Goal: Check status: Check status

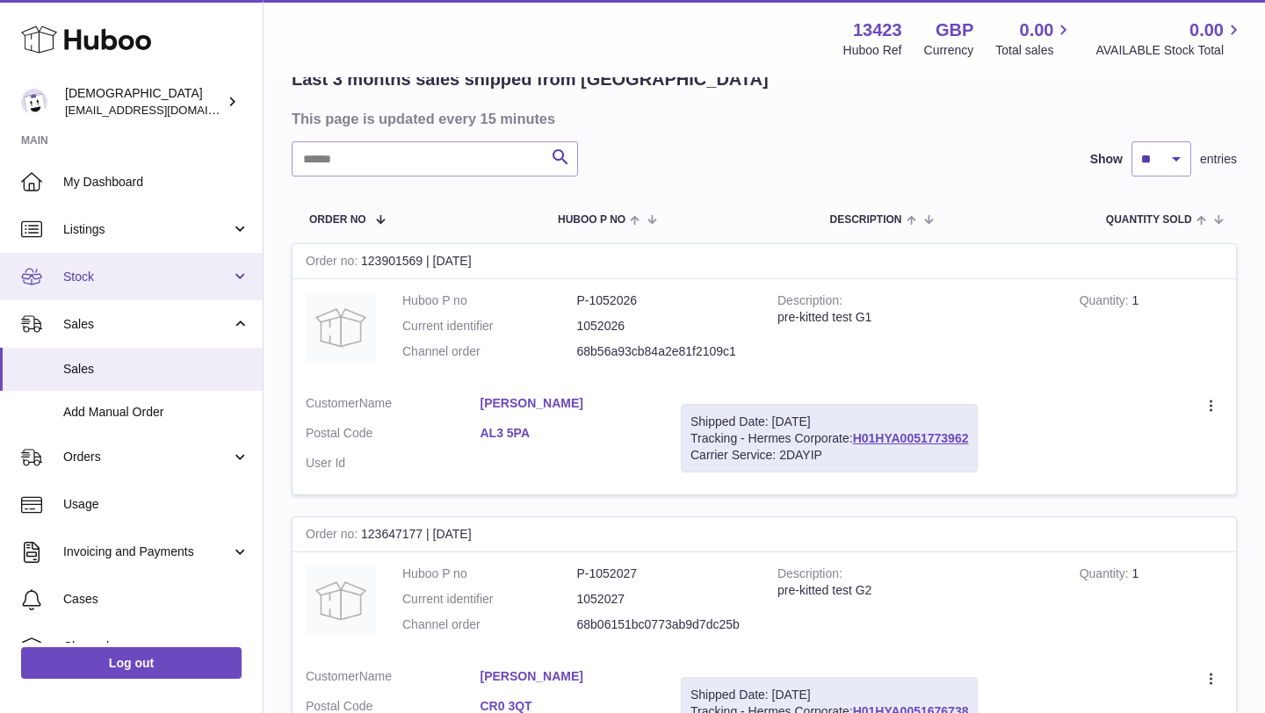
click at [126, 287] on link "Stock" at bounding box center [131, 276] width 263 height 47
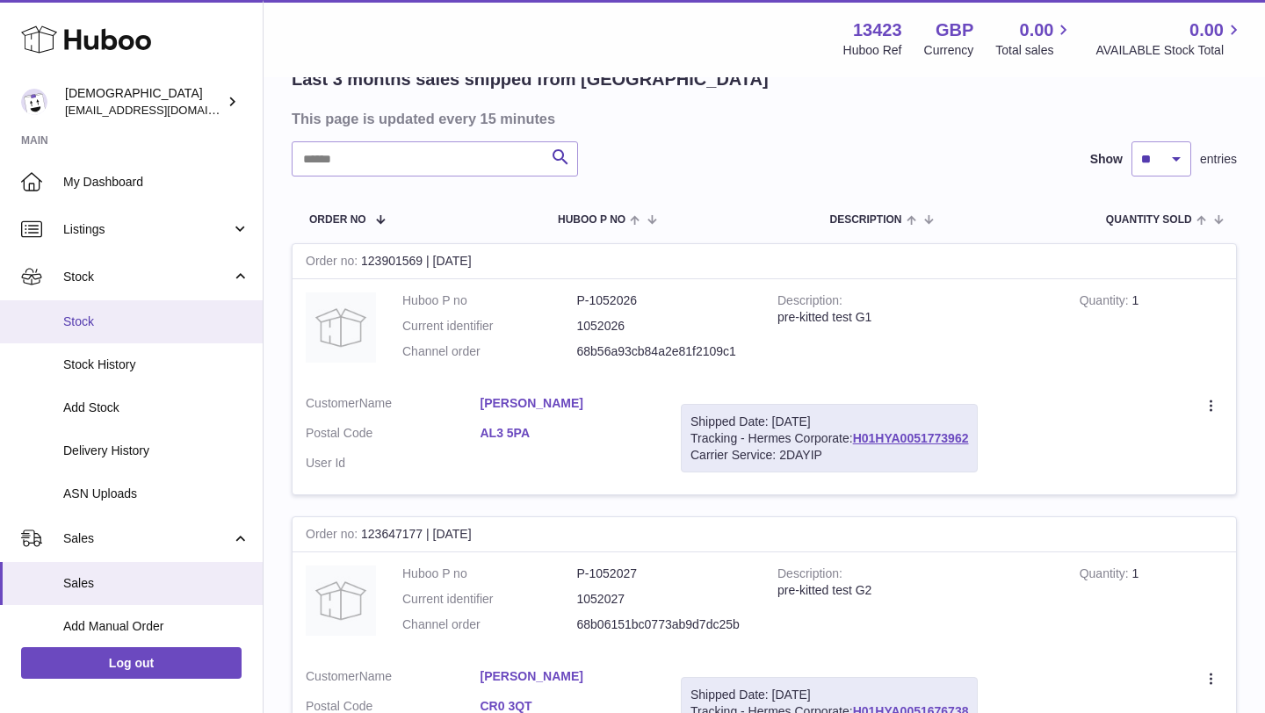
click at [120, 323] on span "Stock" at bounding box center [156, 322] width 186 height 17
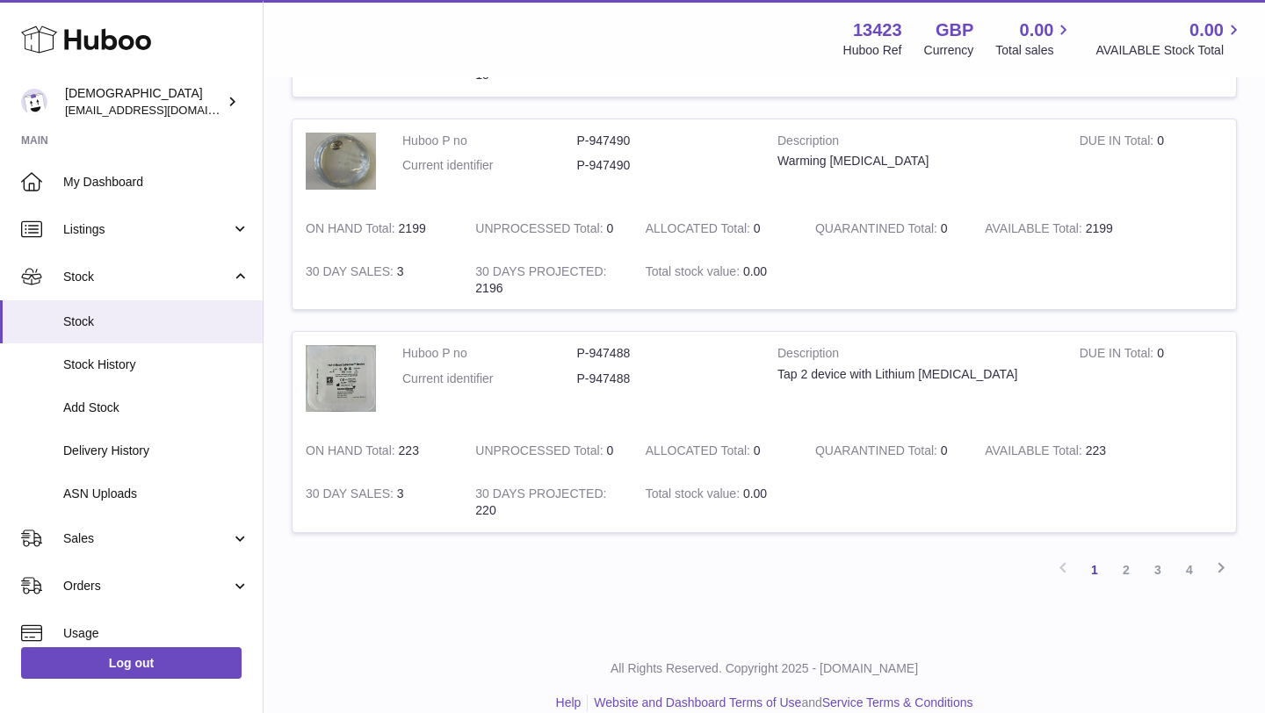
scroll to position [2101, 0]
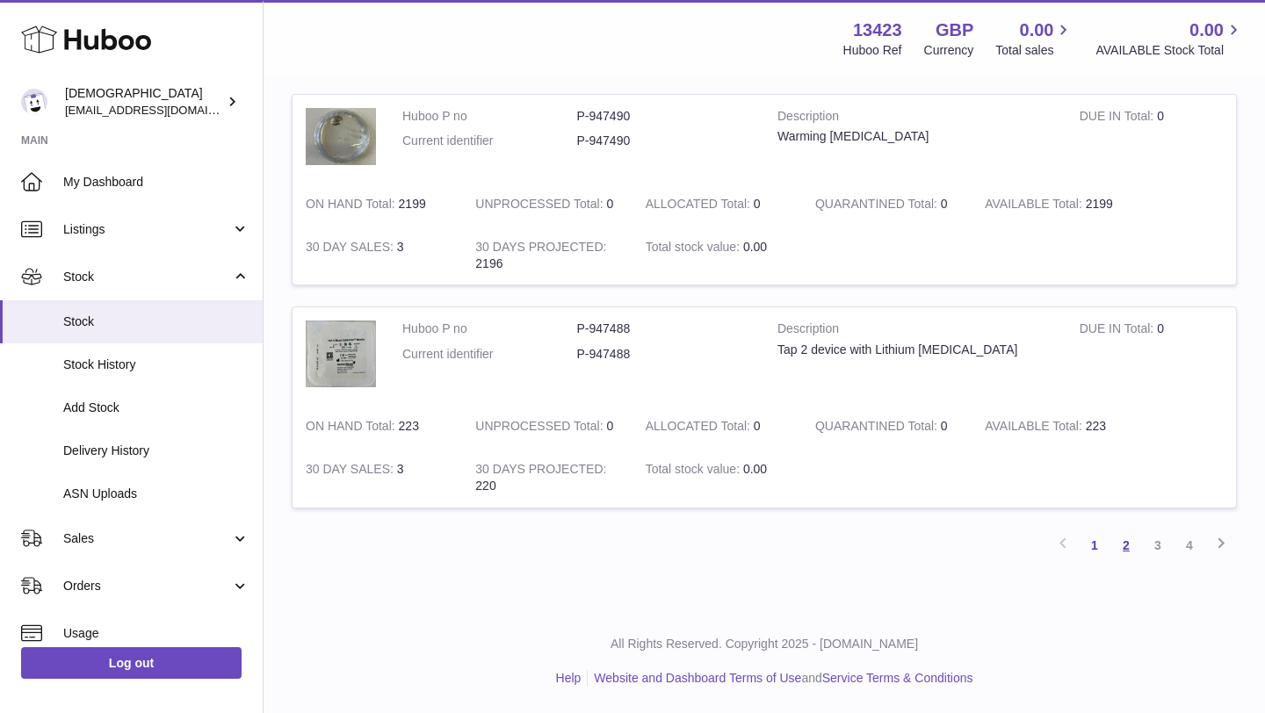
click at [1130, 546] on link "2" at bounding box center [1126, 546] width 32 height 32
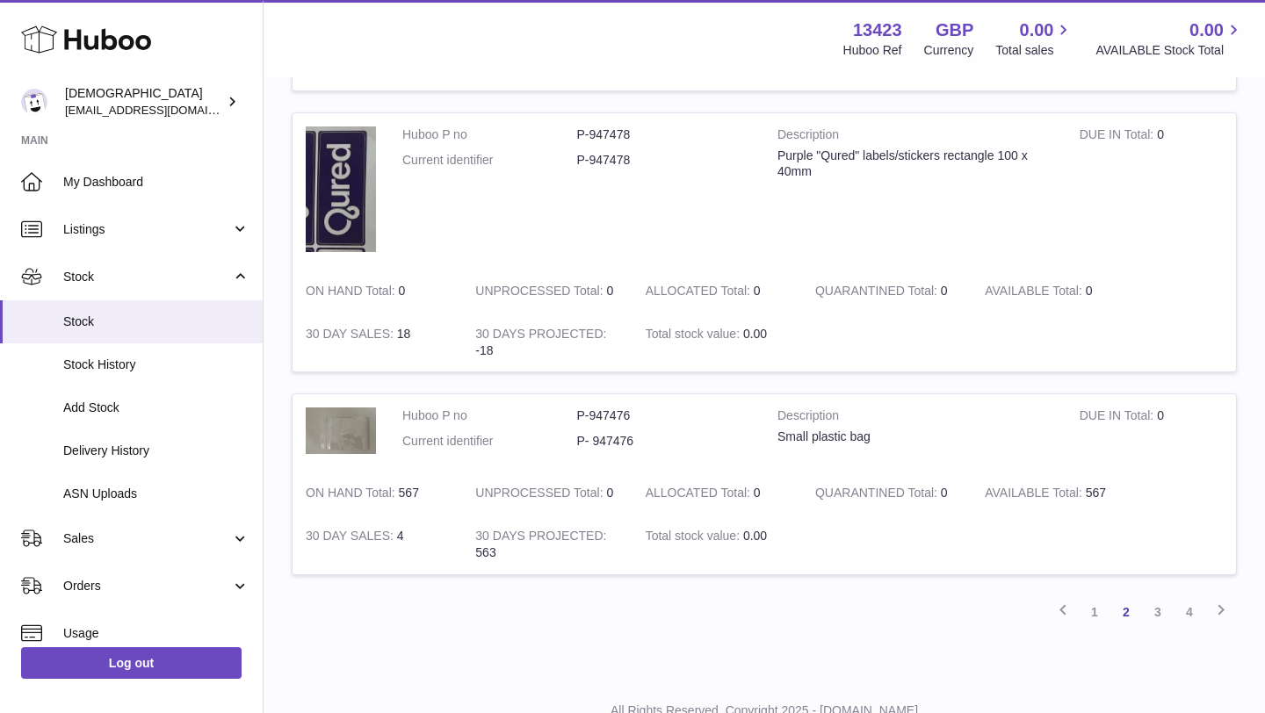
scroll to position [1915, 0]
click at [1158, 605] on link "3" at bounding box center [1158, 609] width 32 height 32
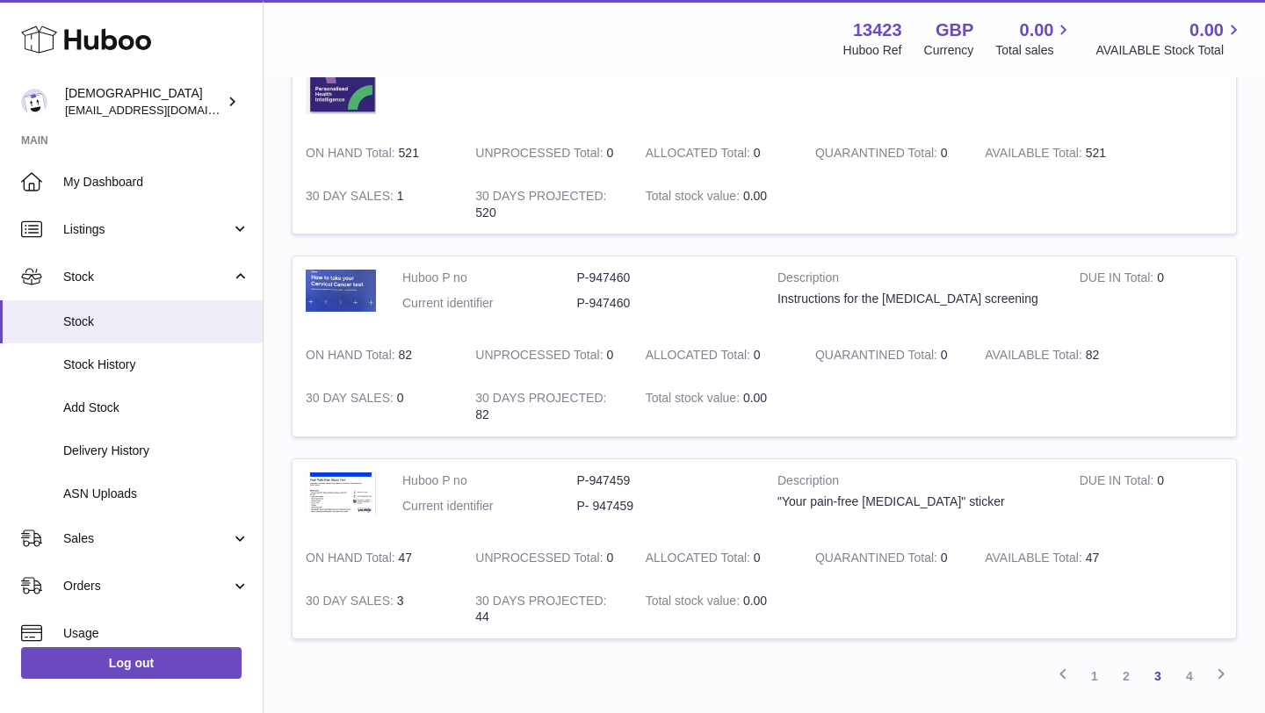
scroll to position [2077, 0]
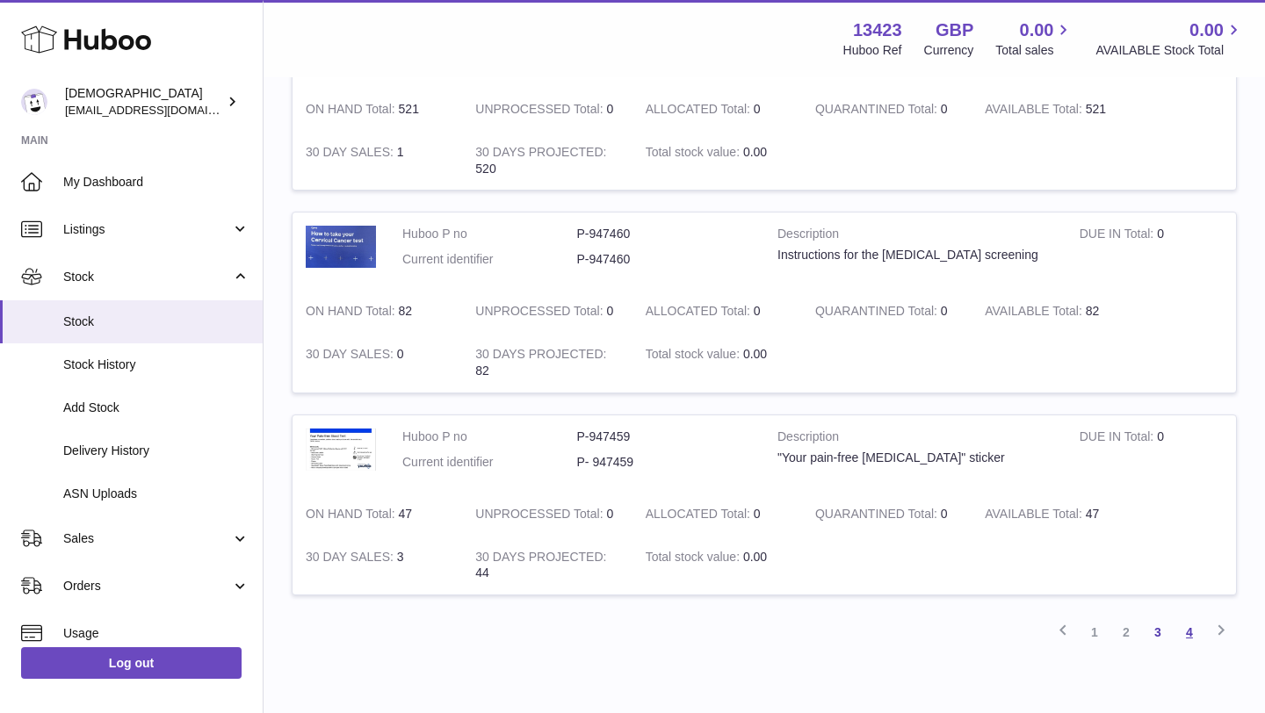
click at [1191, 623] on link "4" at bounding box center [1189, 633] width 32 height 32
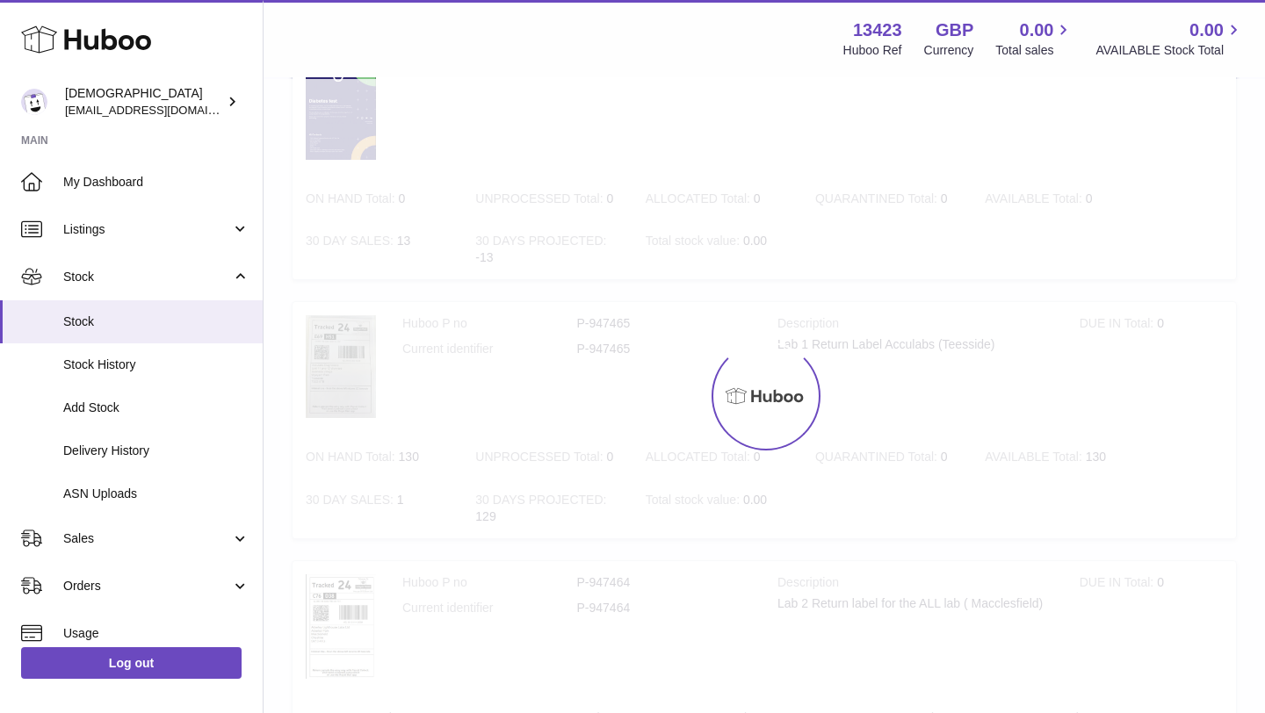
scroll to position [79, 0]
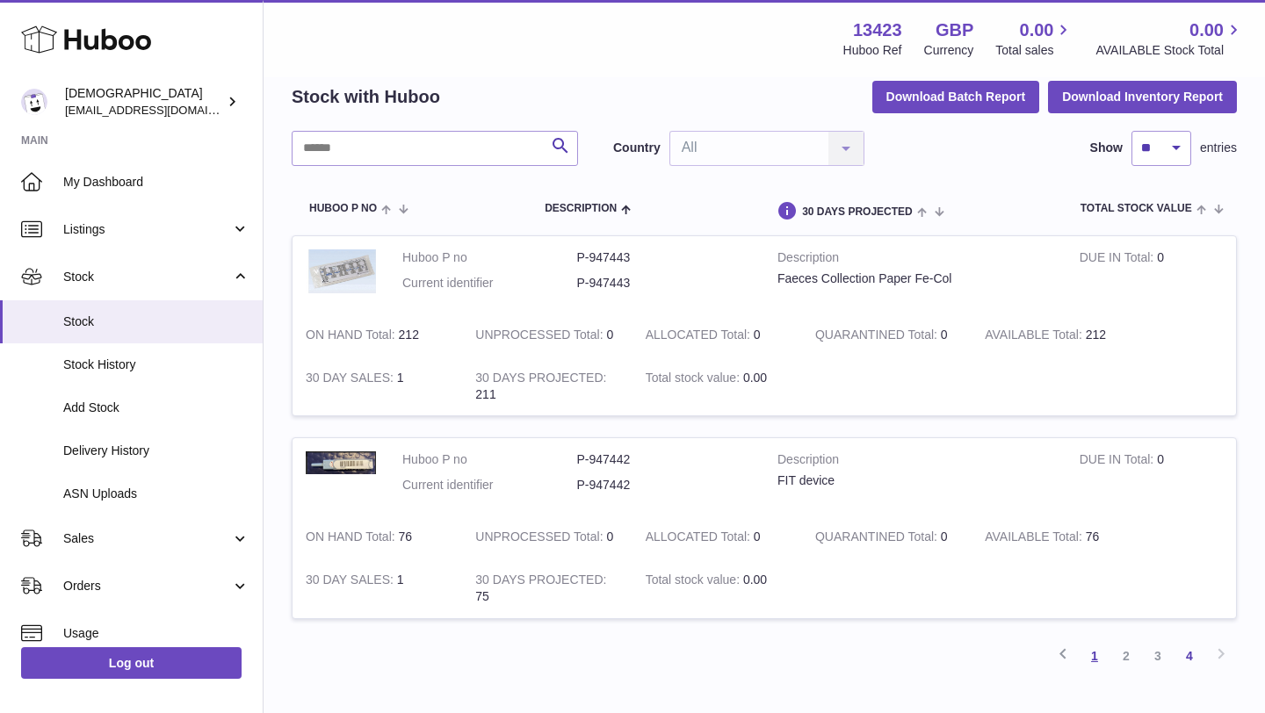
click at [1093, 657] on link "1" at bounding box center [1094, 656] width 32 height 32
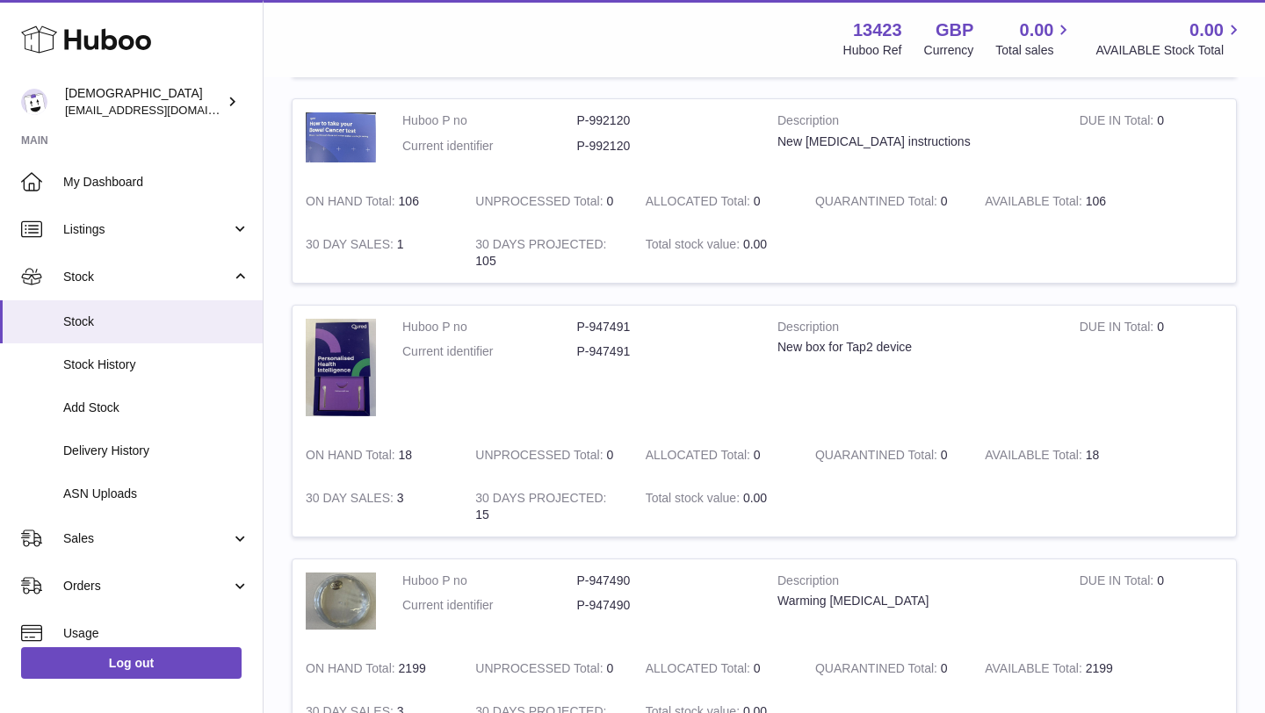
scroll to position [1696, 0]
